Goal: Task Accomplishment & Management: Manage account settings

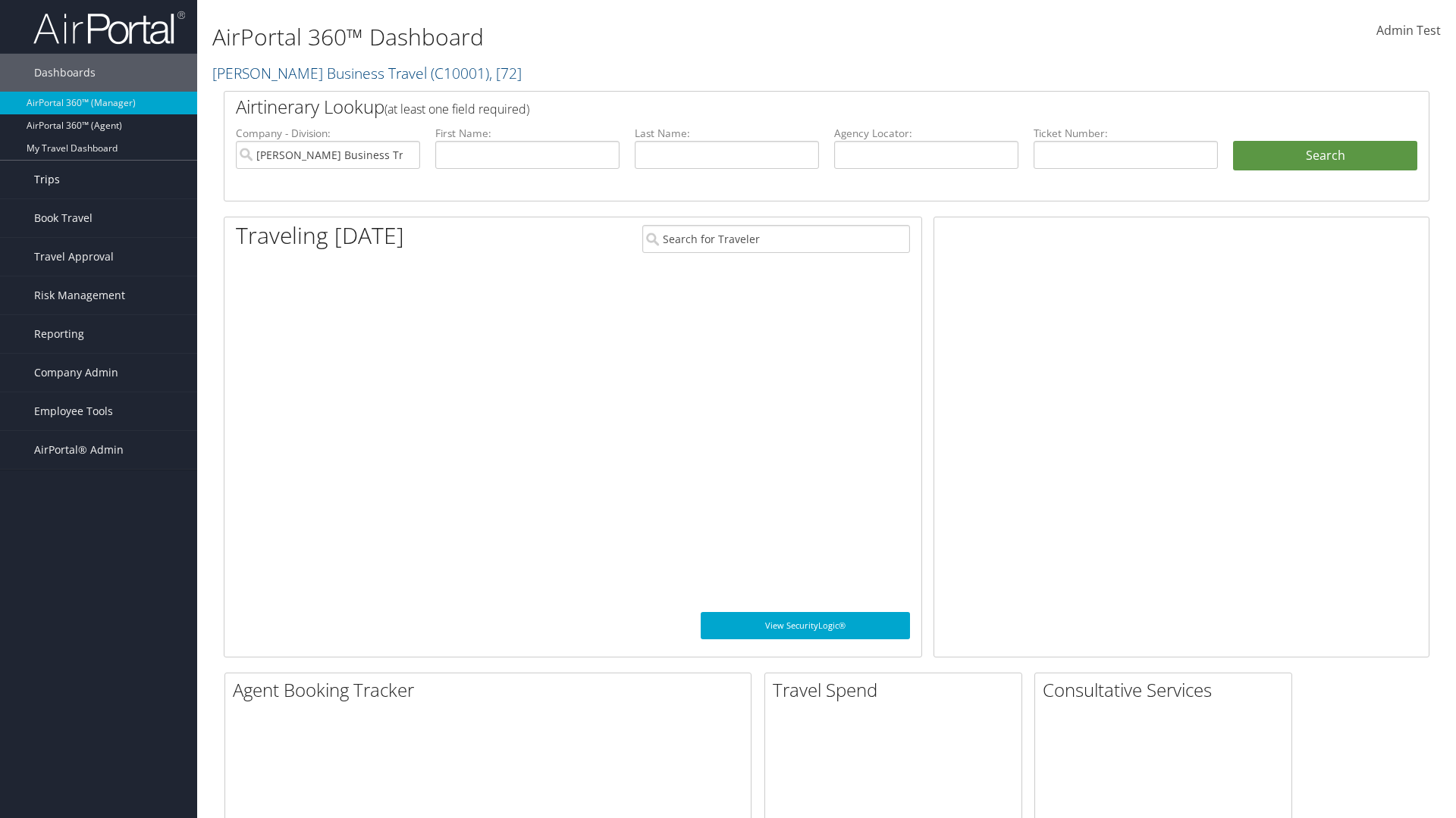
click at [98, 180] on link "Trips" at bounding box center [98, 179] width 197 height 38
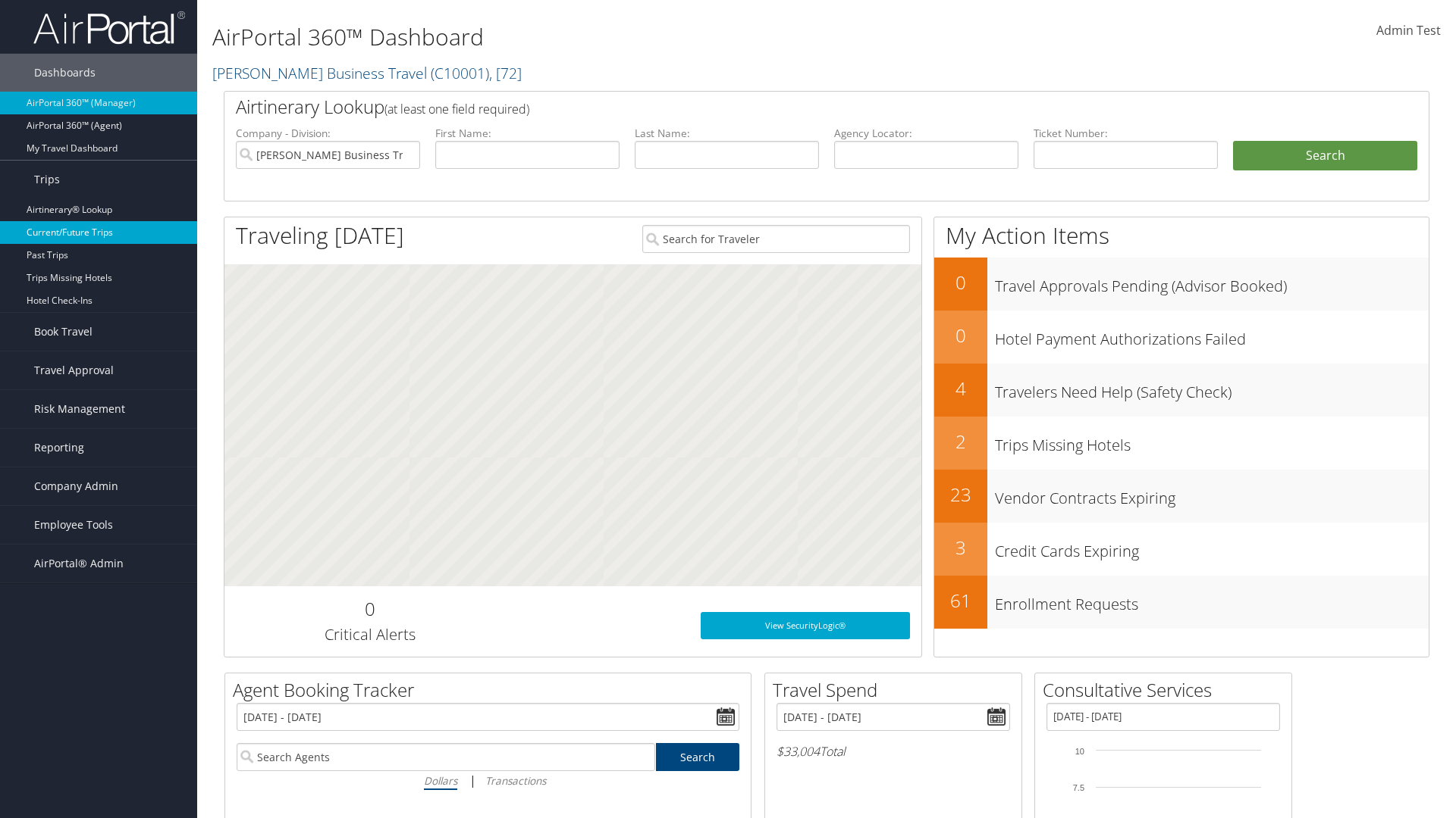
click at [98, 233] on link "Current/Future Trips" at bounding box center [98, 232] width 197 height 23
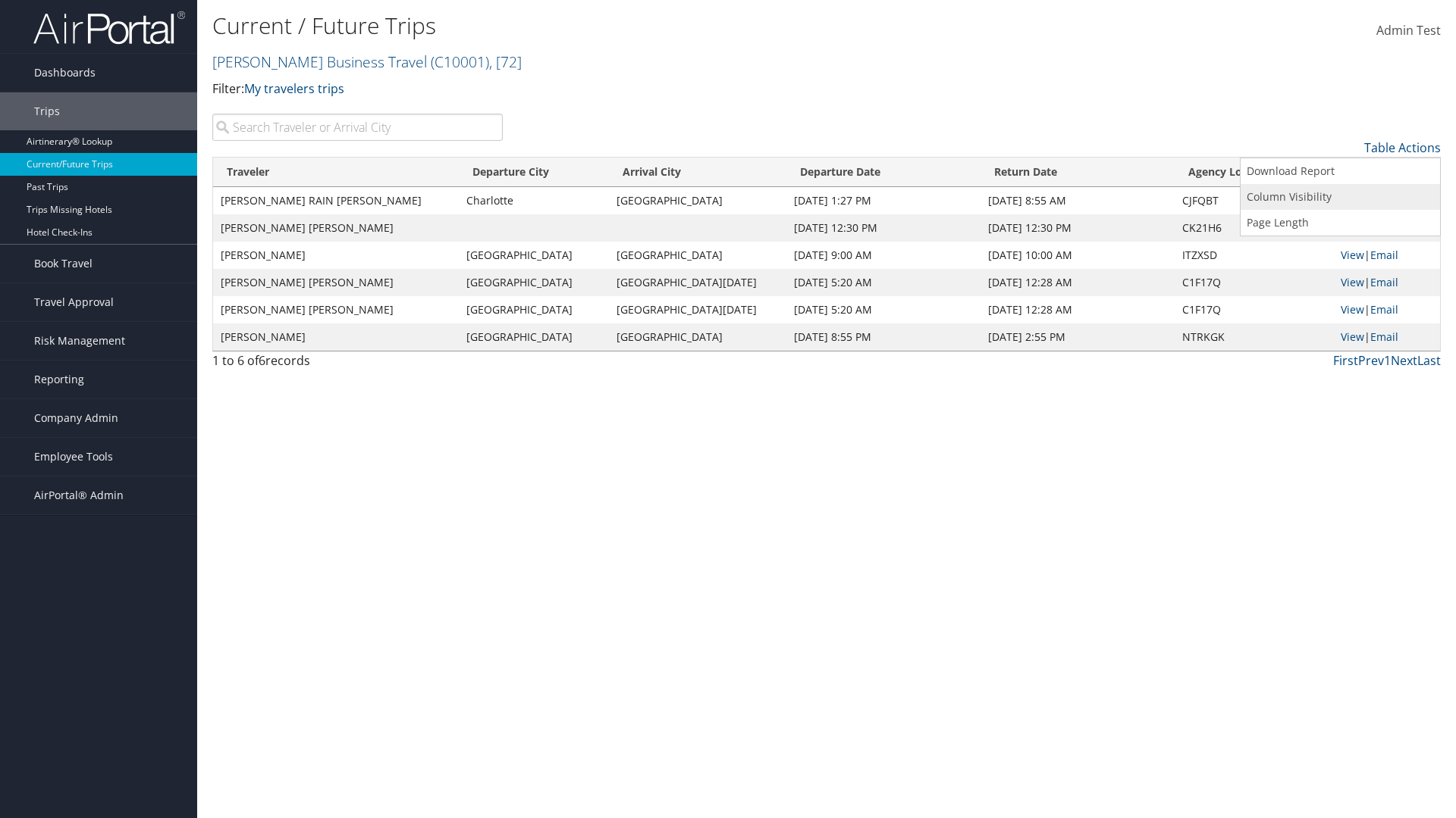
click at [1340, 197] on link "Column Visibility" at bounding box center [1340, 197] width 199 height 26
click at [1340, 173] on link "Traveler" at bounding box center [1340, 172] width 199 height 26
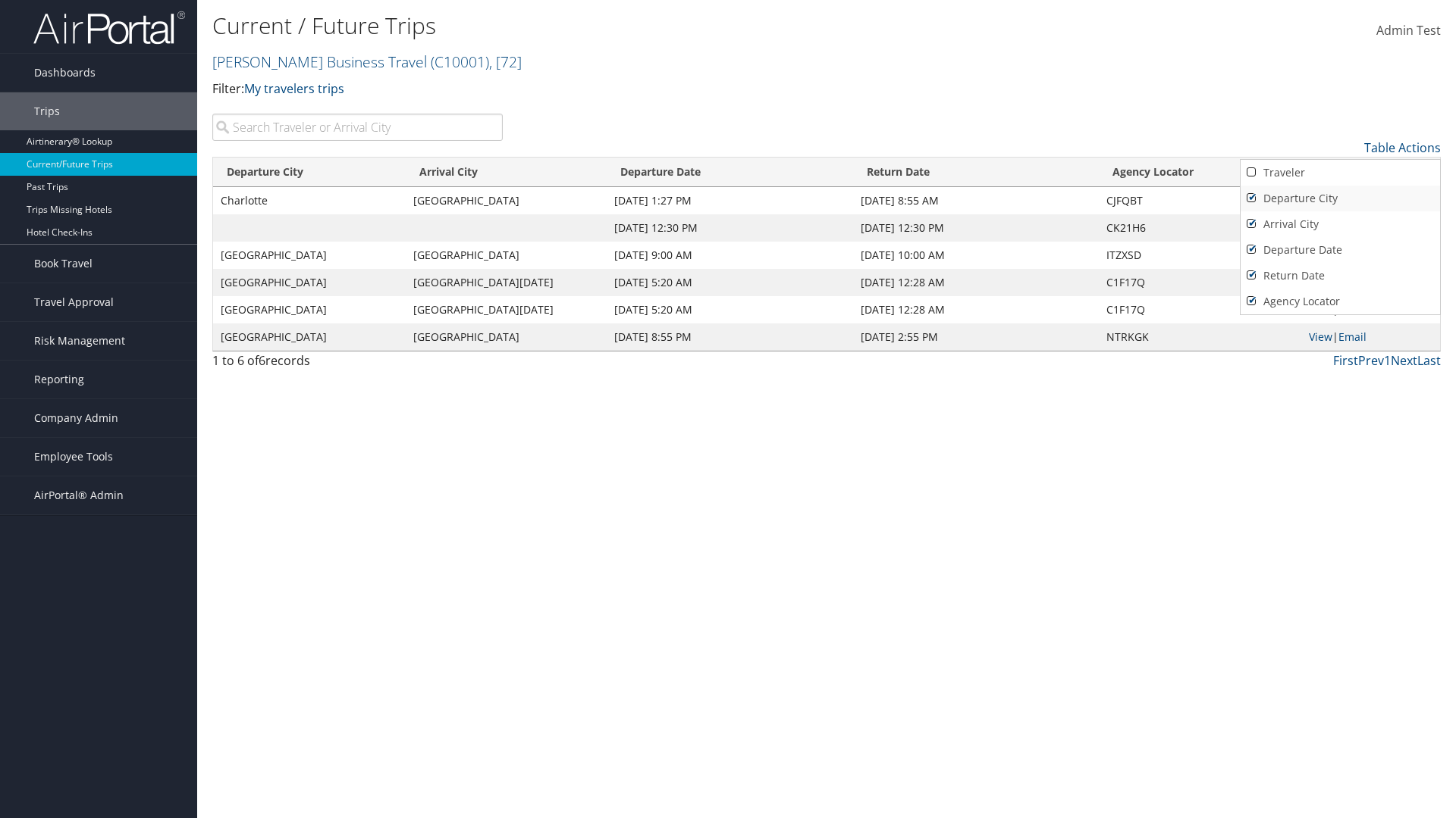
click at [1340, 198] on link "Departure City" at bounding box center [1340, 198] width 199 height 26
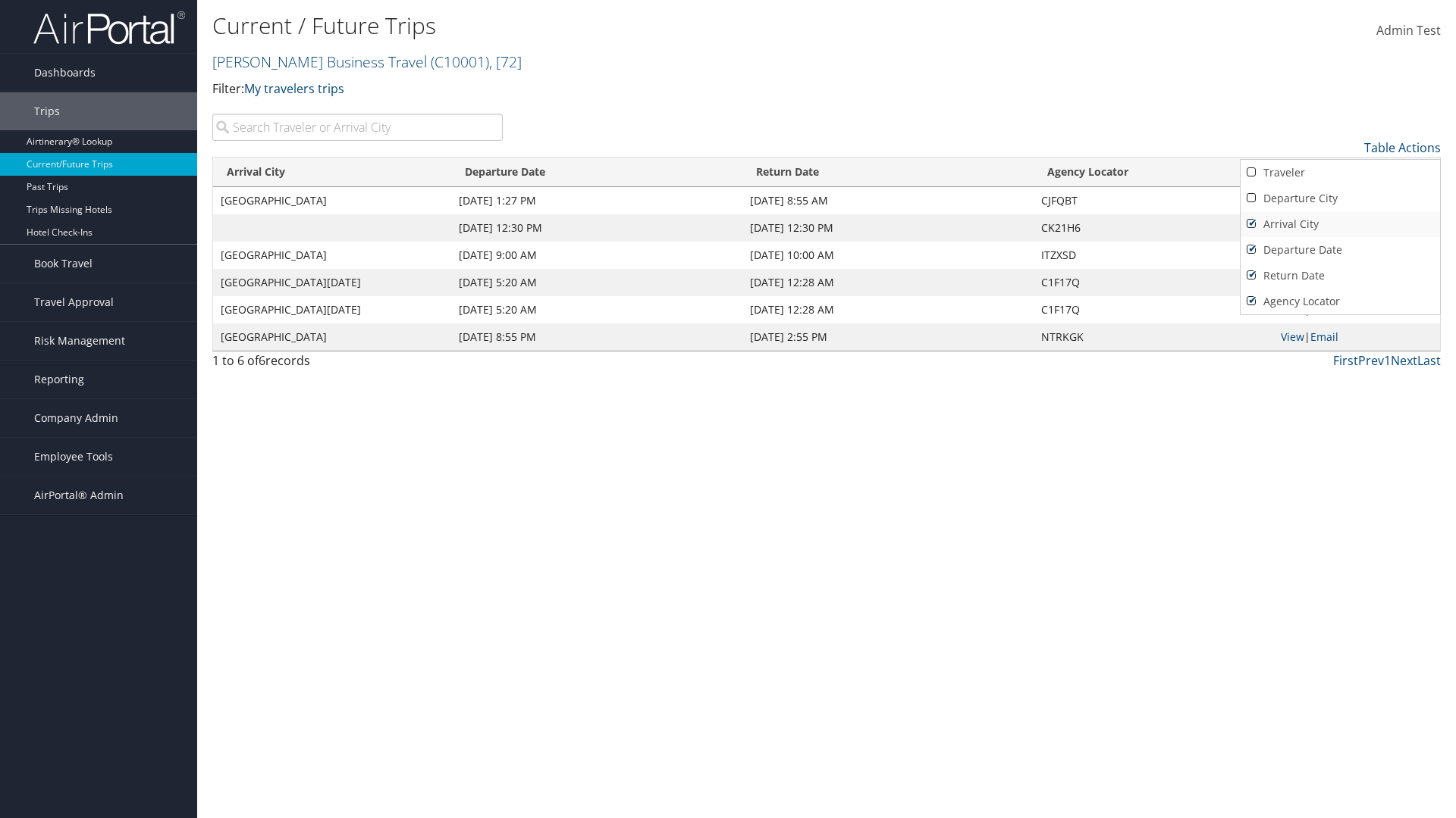
click at [1340, 224] on link "Arrival City" at bounding box center [1340, 224] width 199 height 26
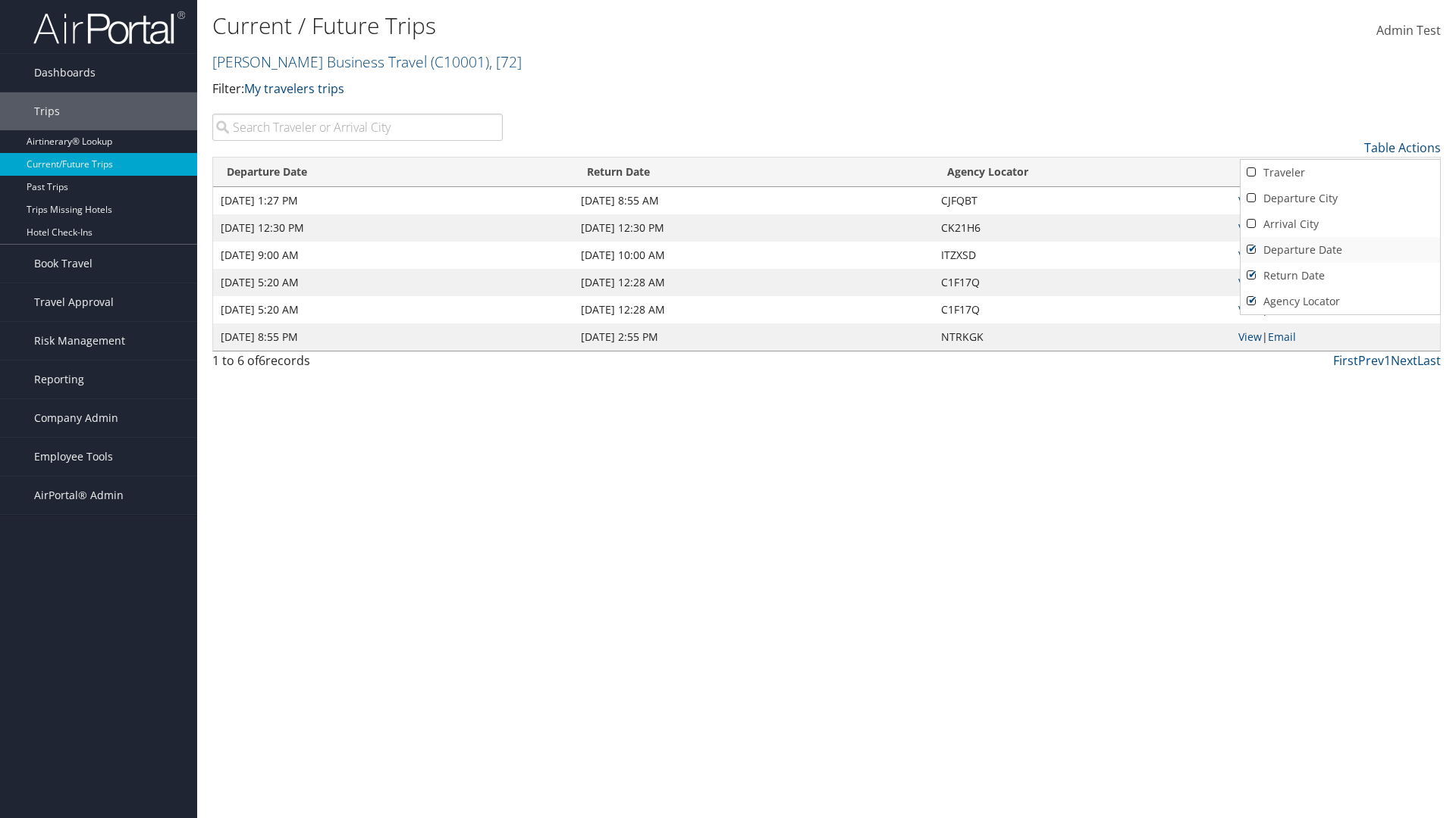
click at [1340, 250] on link "Departure Date" at bounding box center [1340, 250] width 199 height 26
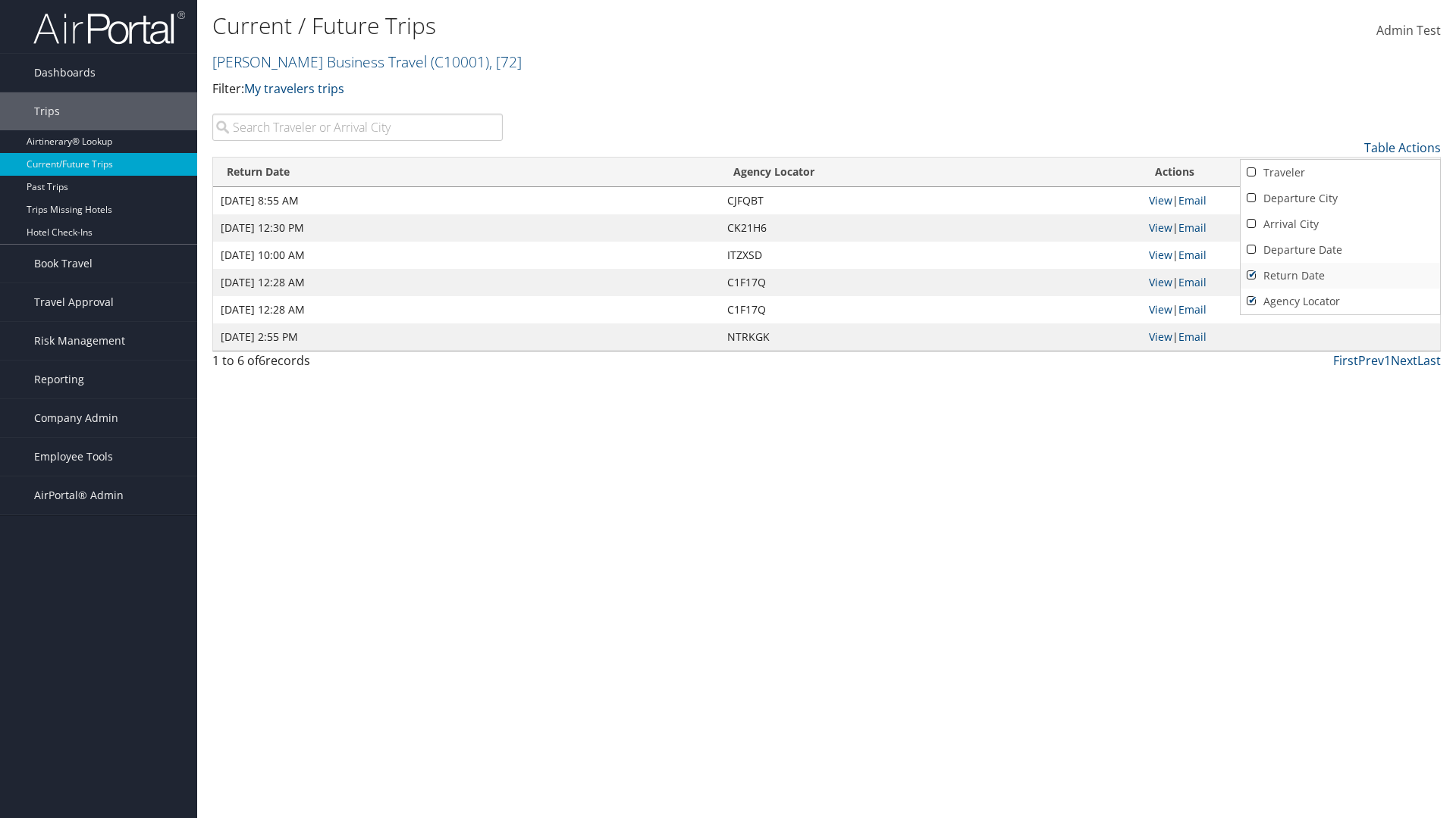
click at [1340, 276] on link "Return Date" at bounding box center [1340, 276] width 199 height 26
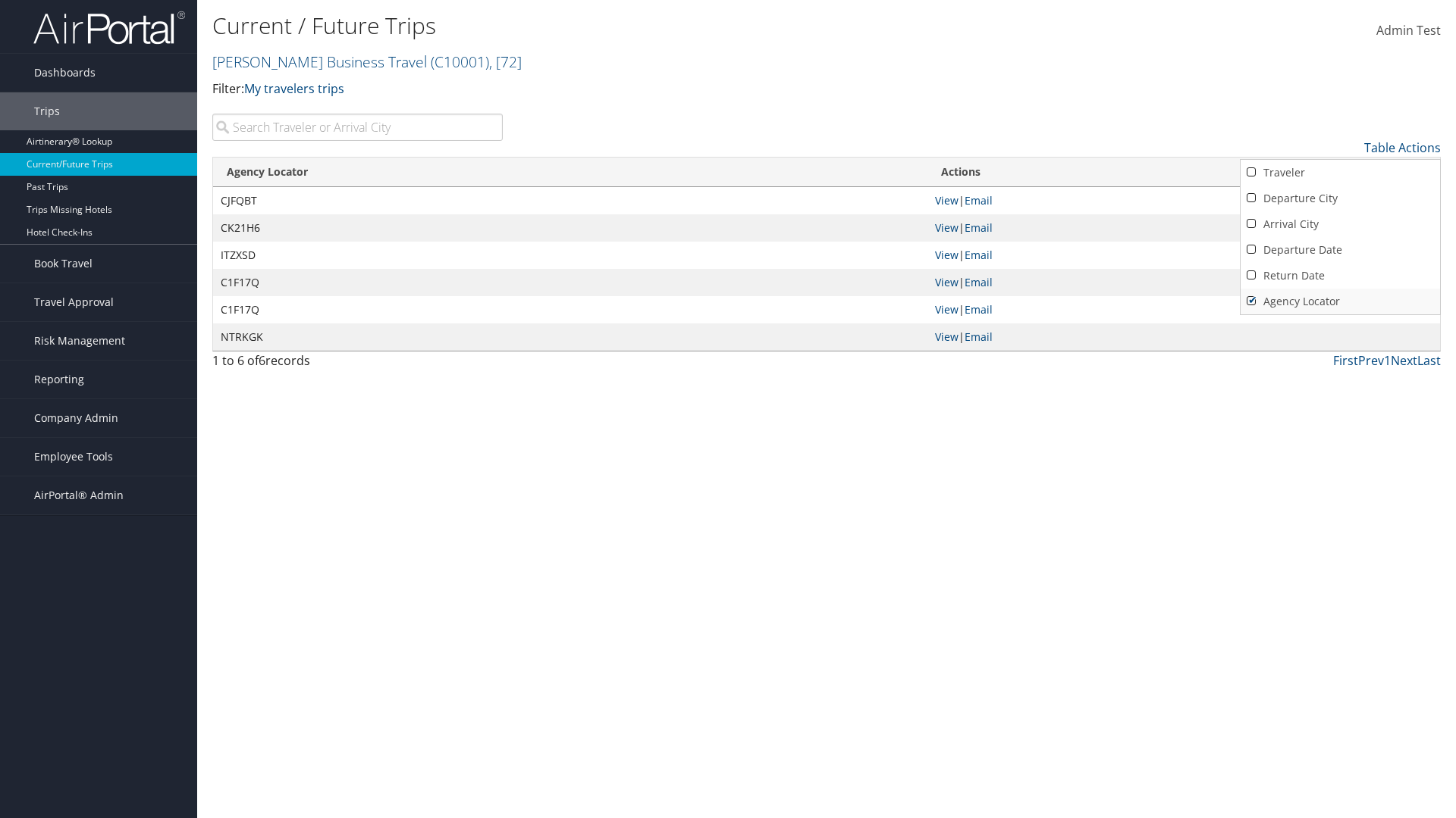
click at [1340, 302] on link "Agency Locator" at bounding box center [1340, 301] width 199 height 26
click at [1340, 276] on link "Return Date" at bounding box center [1340, 276] width 199 height 26
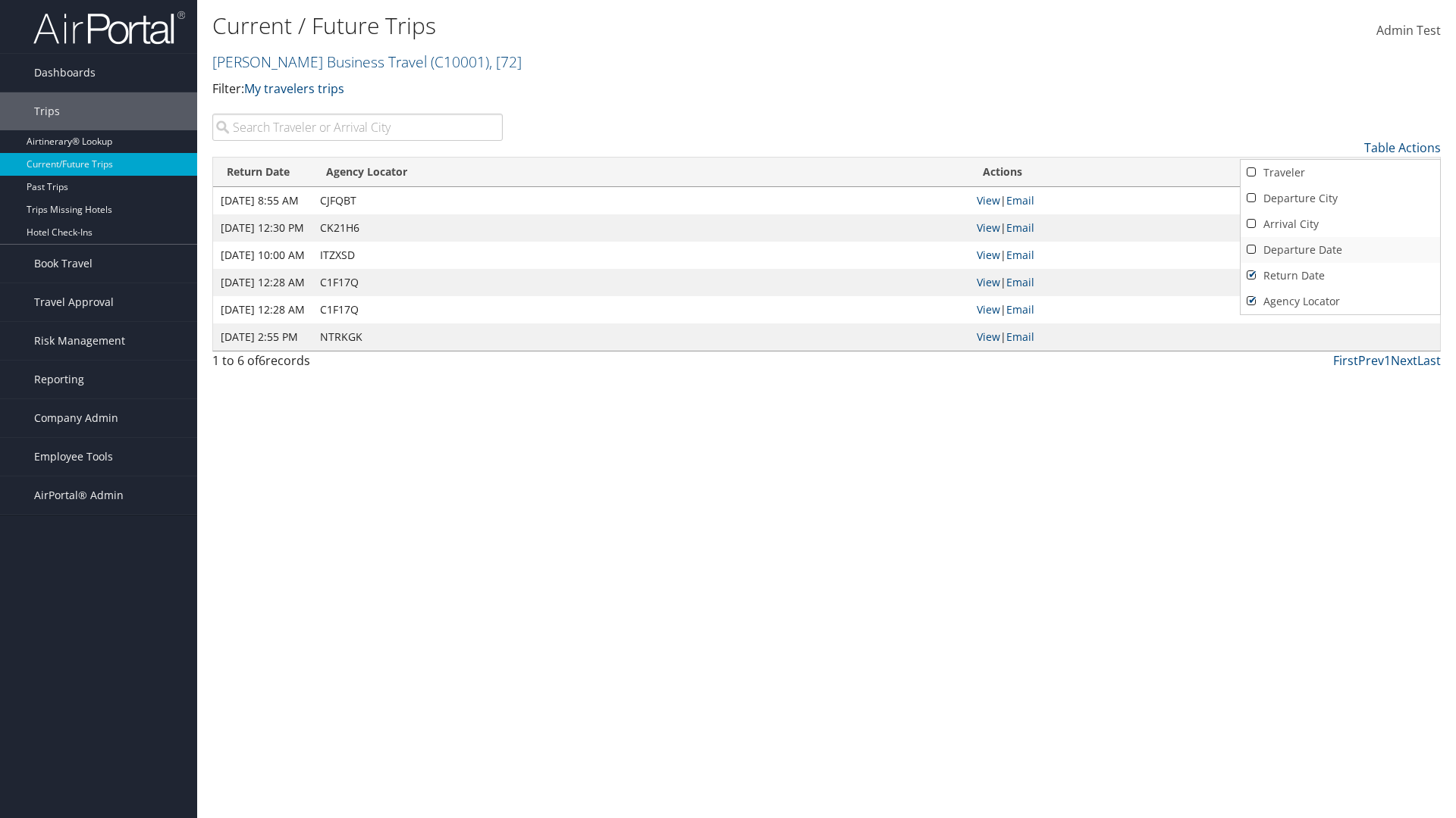
click at [1340, 250] on link "Departure Date" at bounding box center [1340, 250] width 199 height 26
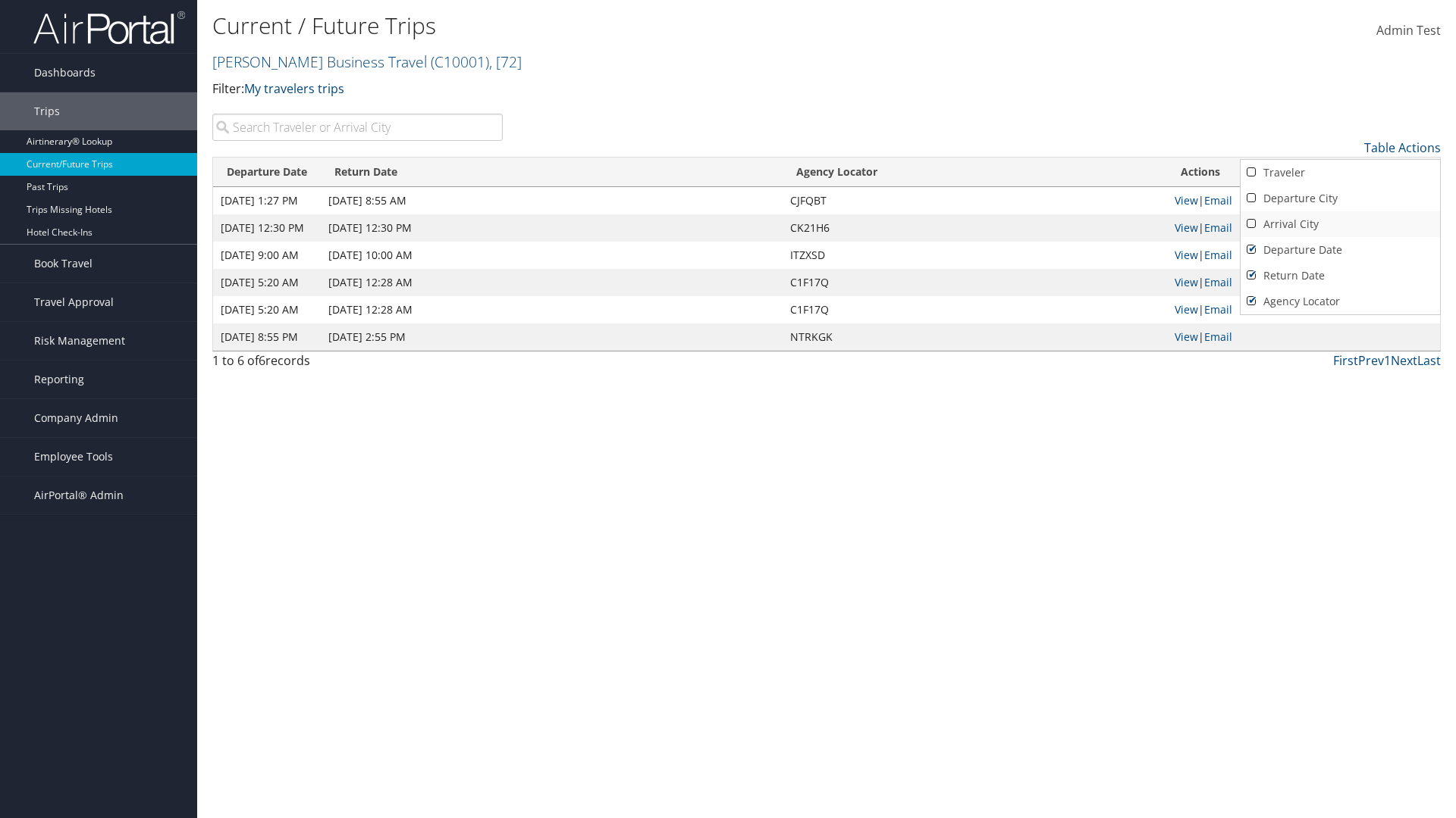
click at [1340, 224] on link "Arrival City" at bounding box center [1340, 224] width 199 height 26
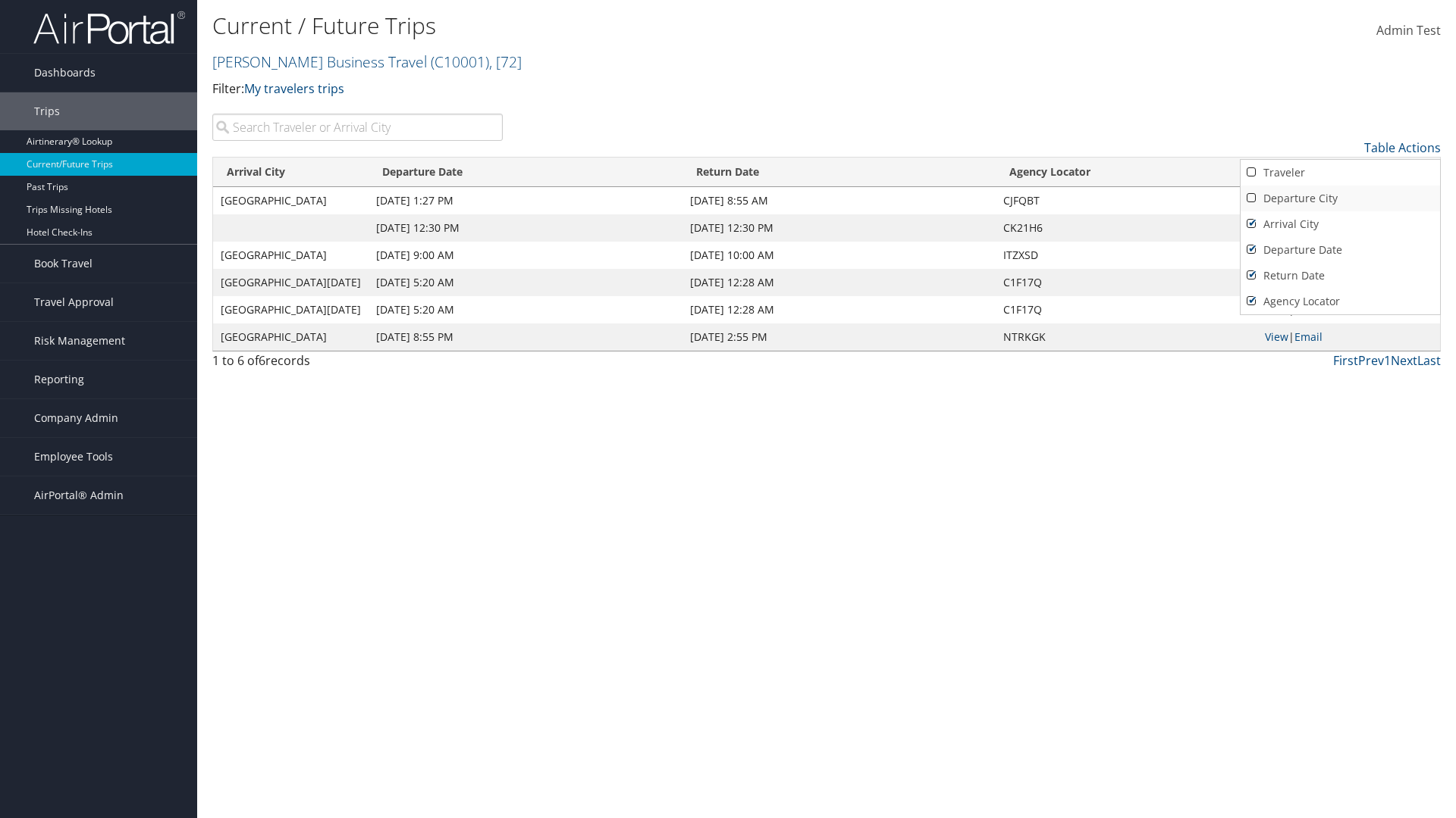
click at [1340, 198] on link "Departure City" at bounding box center [1340, 198] width 199 height 26
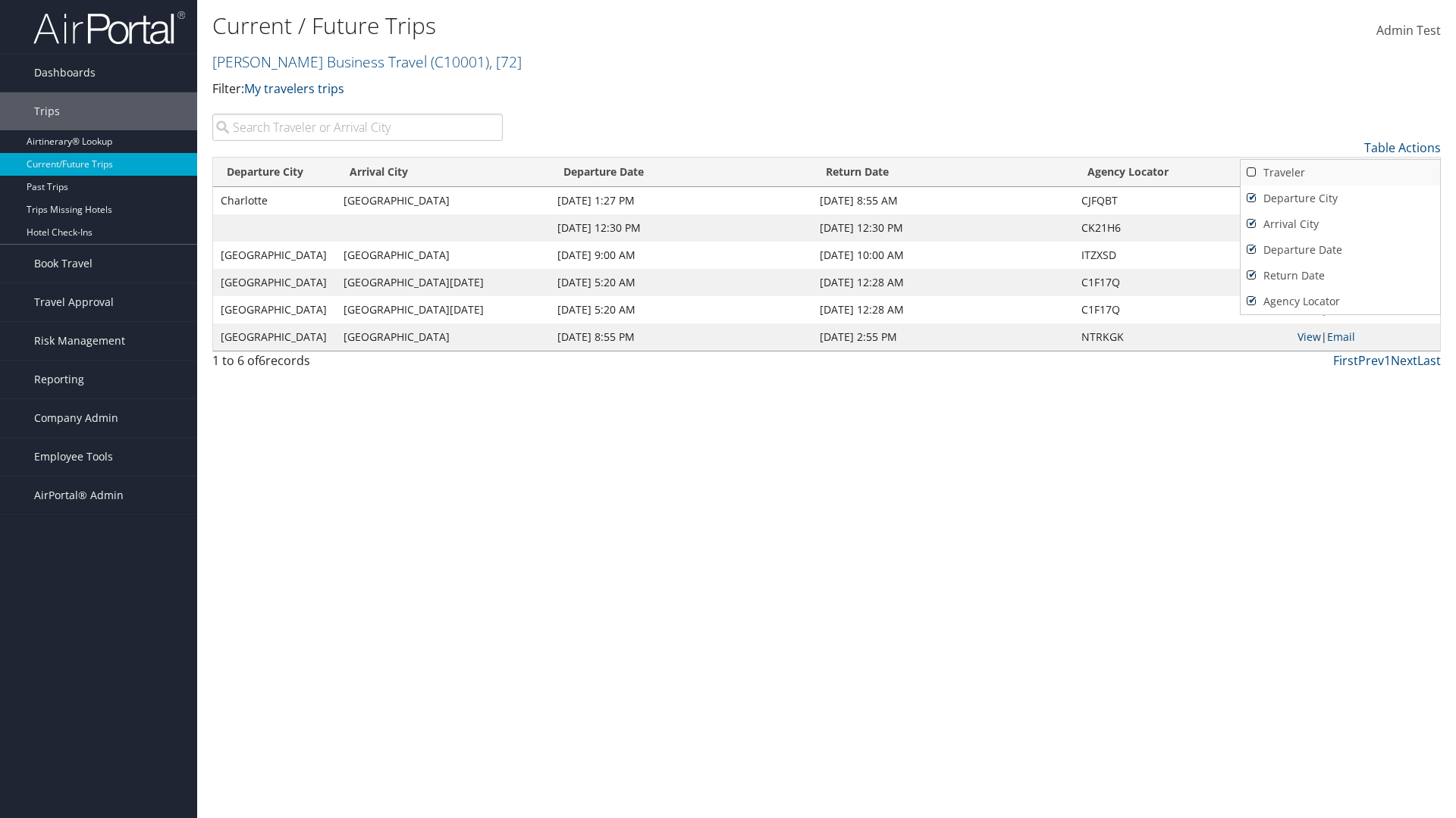
click at [1340, 173] on link "Traveler" at bounding box center [1340, 172] width 199 height 26
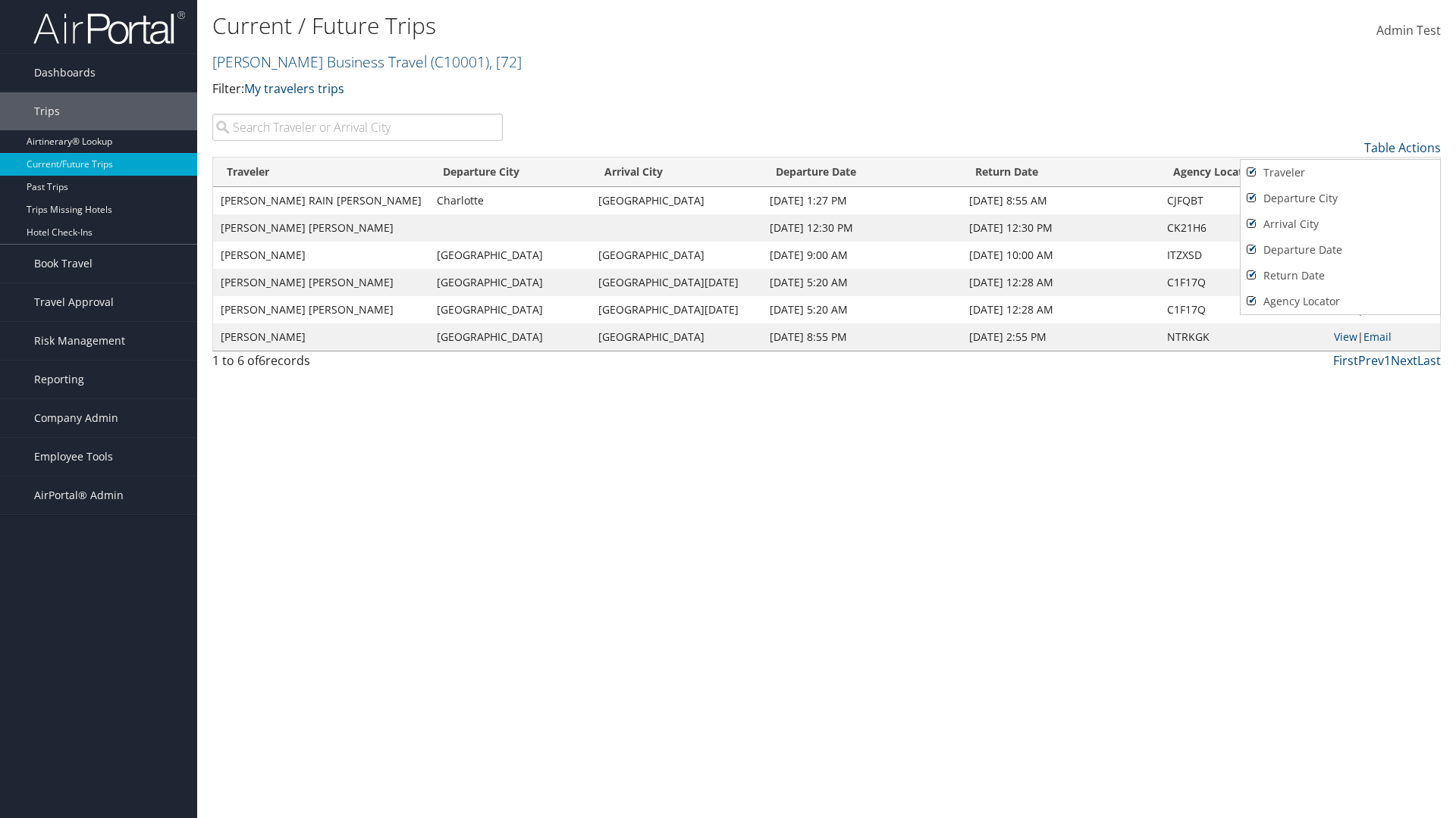
click at [728, 409] on div at bounding box center [728, 409] width 1456 height 818
click at [1402, 148] on link "Table Actions" at bounding box center [1402, 148] width 77 height 17
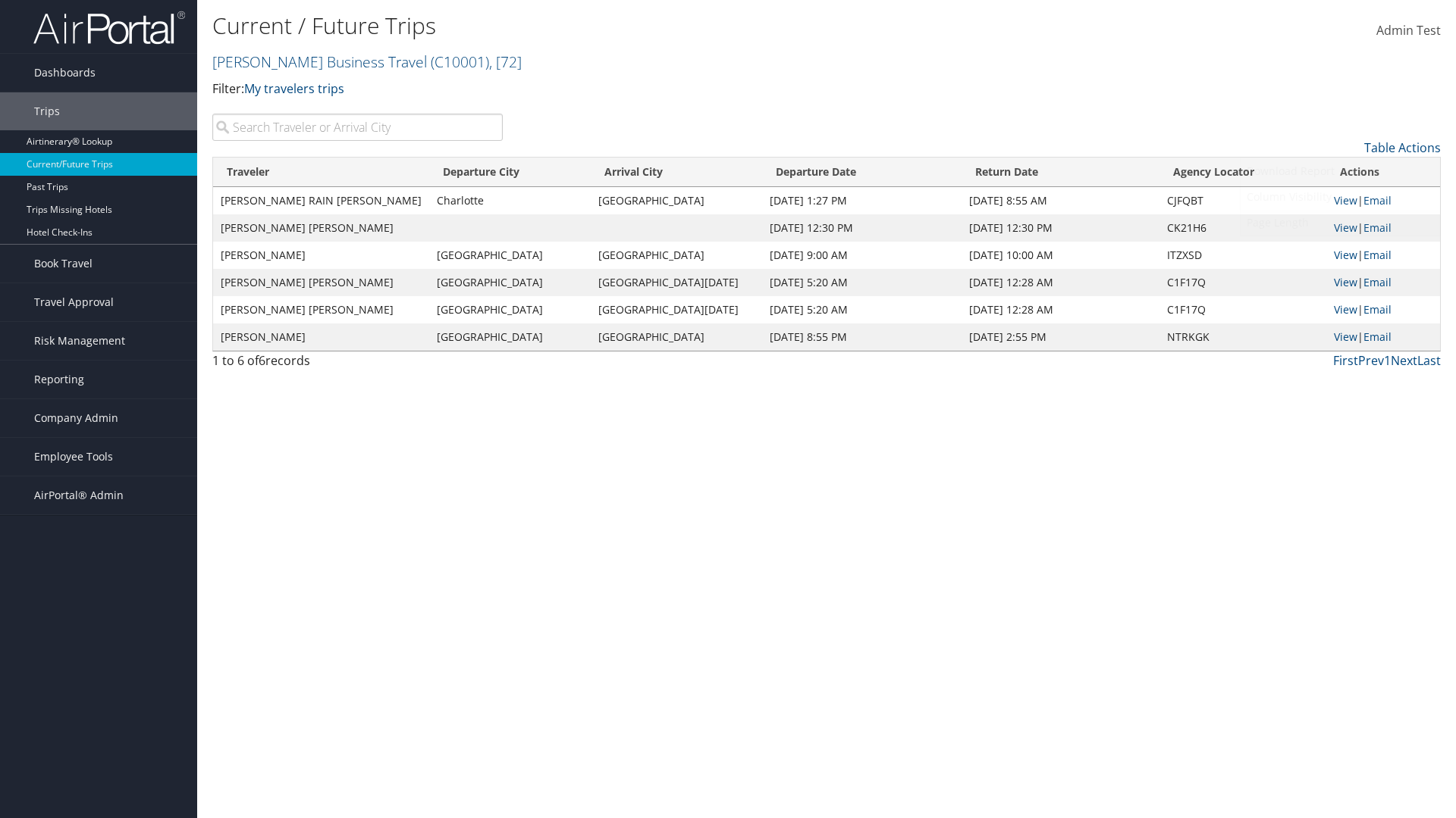
click at [1340, 223] on link "Page Length" at bounding box center [1340, 223] width 199 height 26
click at [1340, 198] on link "25" at bounding box center [1340, 198] width 199 height 26
